Goal: Information Seeking & Learning: Learn about a topic

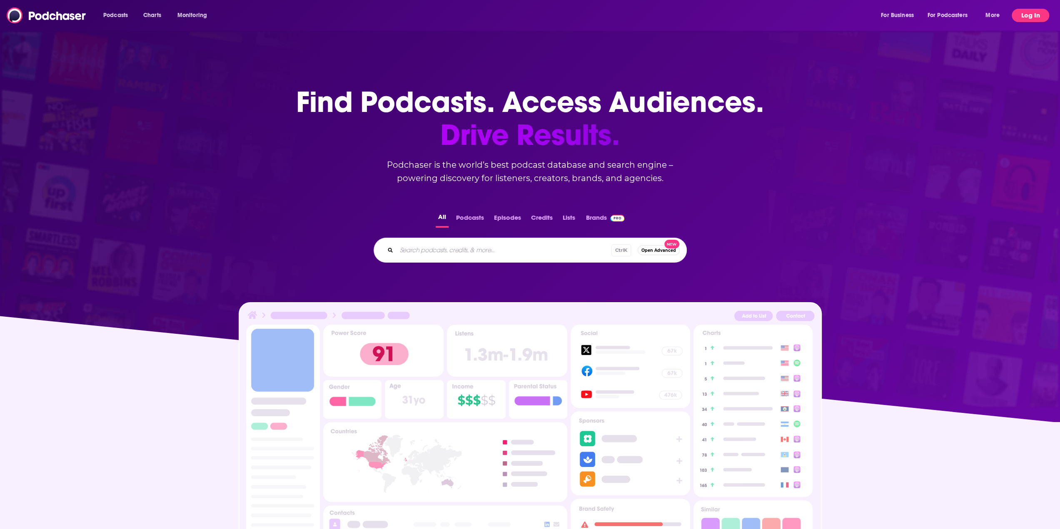
click at [1031, 18] on button "Log In" at bounding box center [1029, 15] width 37 height 13
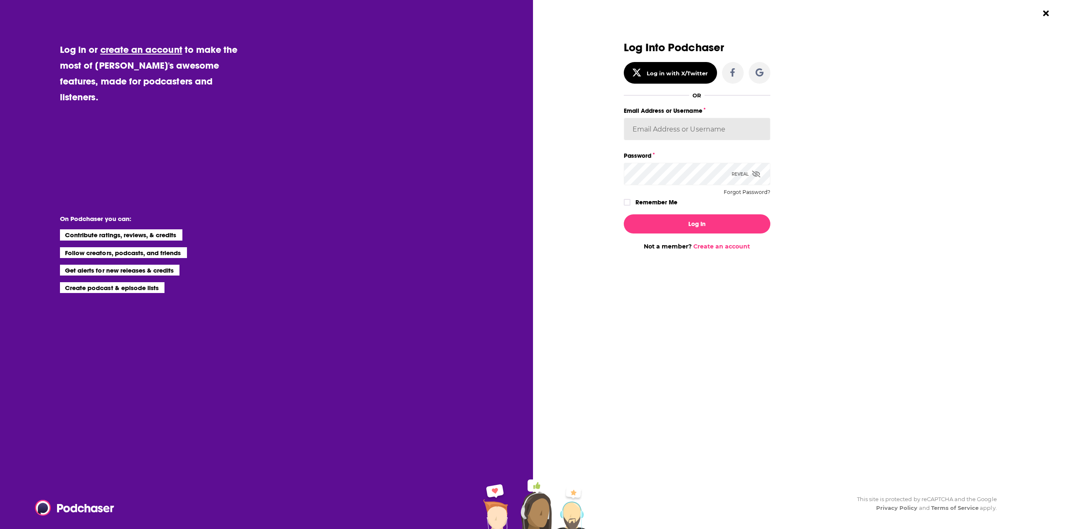
click at [672, 124] on input "Email Address or Username" at bounding box center [697, 129] width 147 height 22
type input "tessvanden"
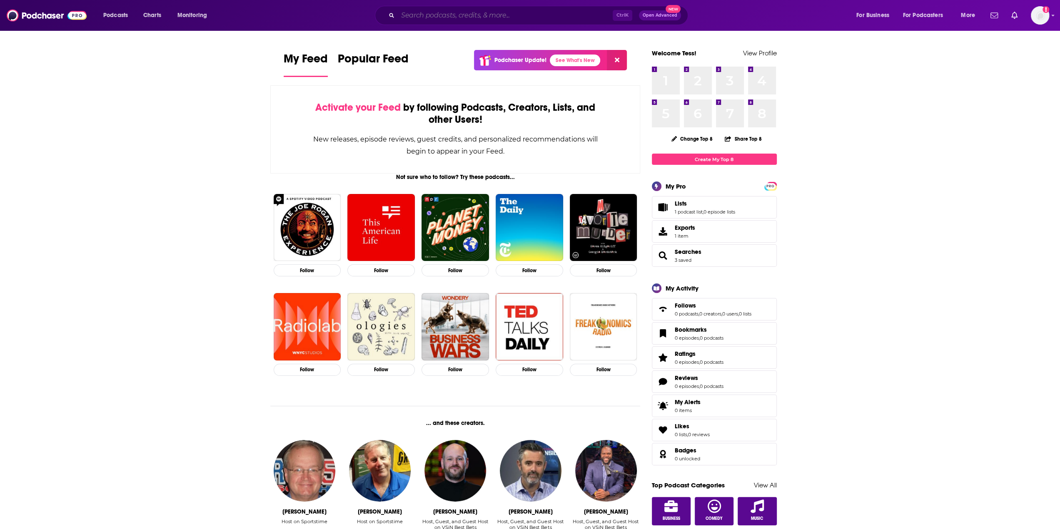
click at [439, 15] on input "Search podcasts, credits, & more..." at bounding box center [505, 15] width 215 height 13
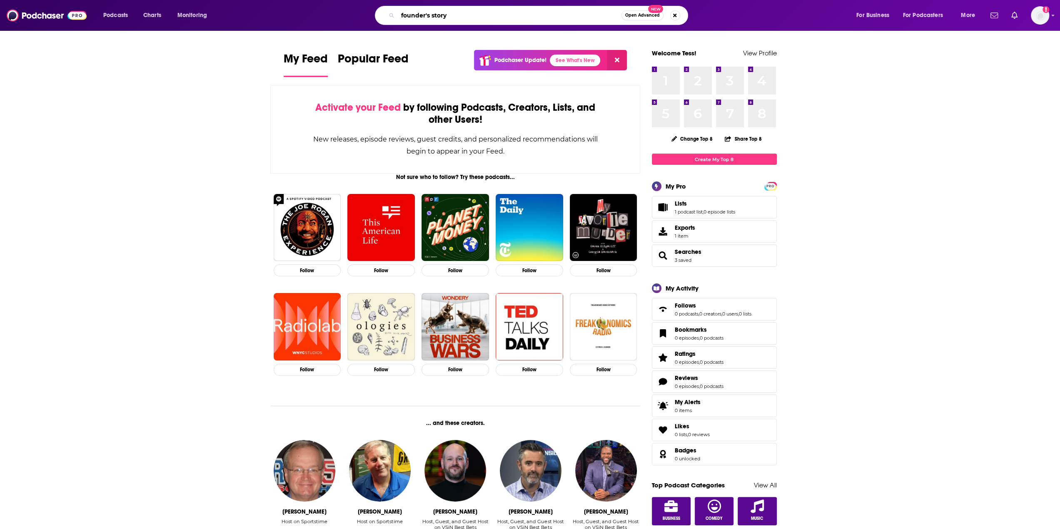
type input "founder's story"
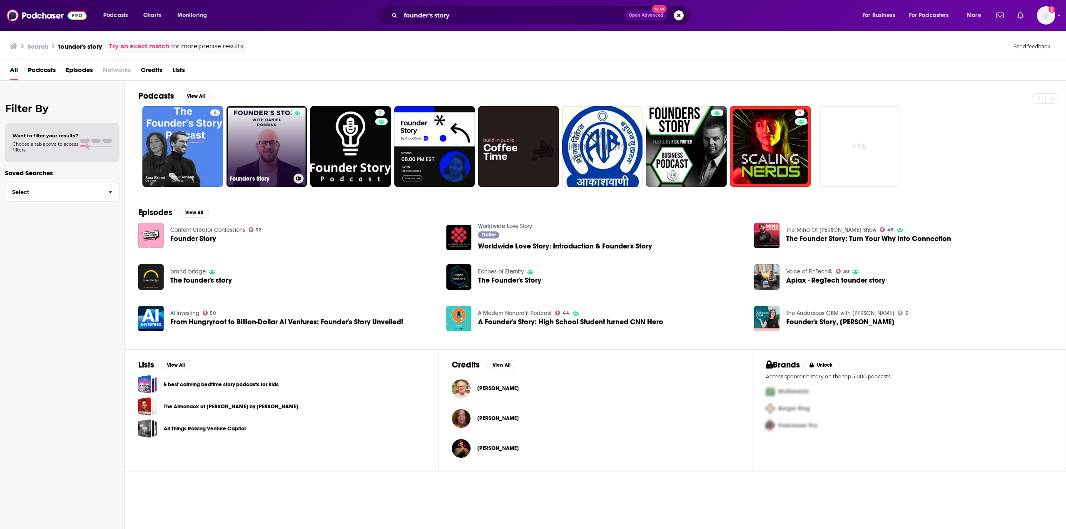
click at [256, 151] on link "Founder's Story" at bounding box center [266, 146] width 81 height 81
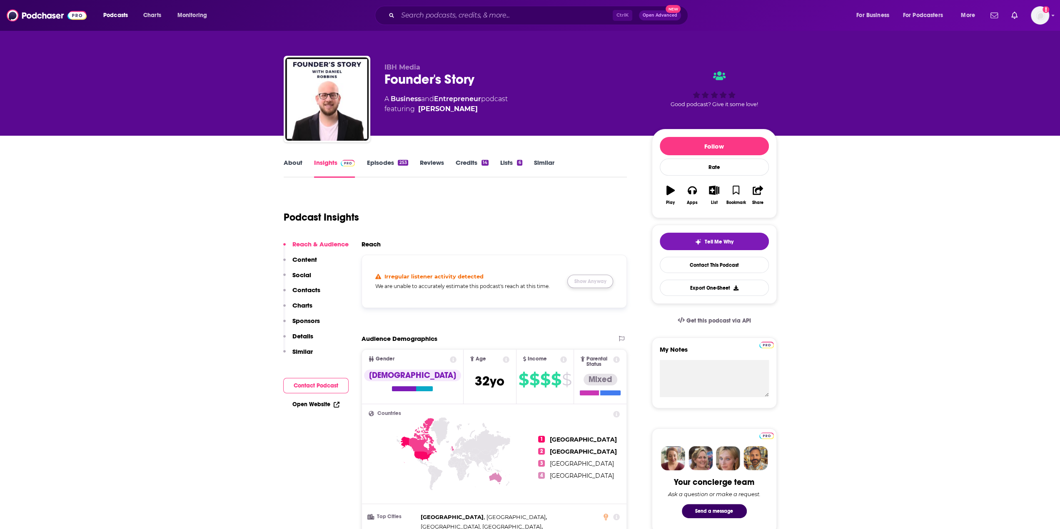
click at [586, 284] on button "Show Anyway" at bounding box center [590, 281] width 46 height 13
